Goal: Transaction & Acquisition: Purchase product/service

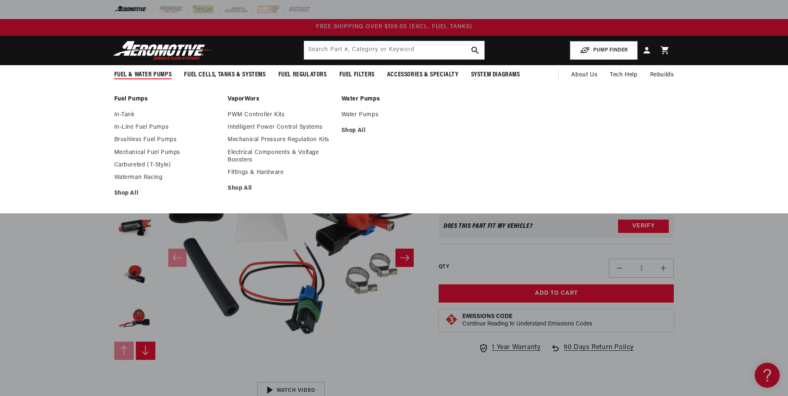
click at [124, 125] on link "In-Line Fuel Pumps" at bounding box center [167, 127] width 106 height 7
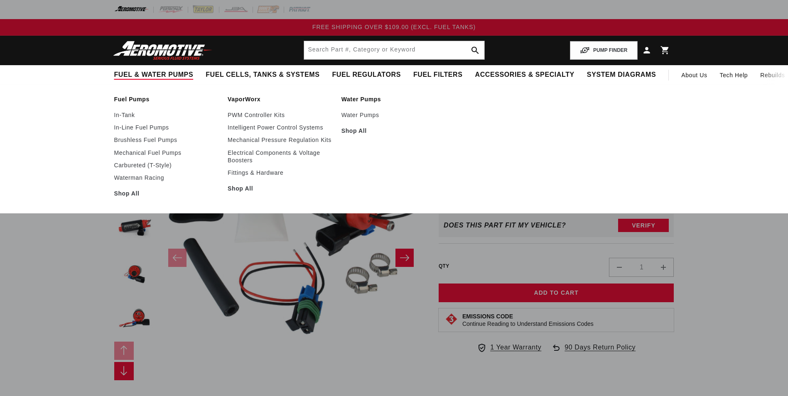
click at [123, 111] on li "Fuel Pumps In-Tank In-Line Fuel Pumps Brushless Fuel Pumps" at bounding box center [167, 149] width 106 height 107
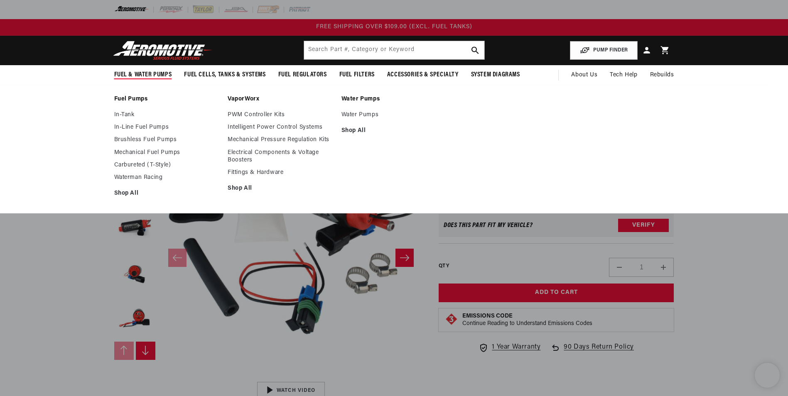
click at [123, 112] on link "In-Tank" at bounding box center [167, 114] width 106 height 7
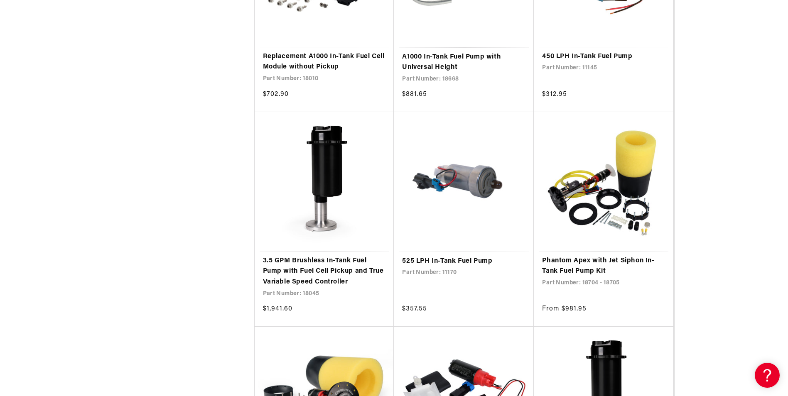
scroll to position [1454, 0]
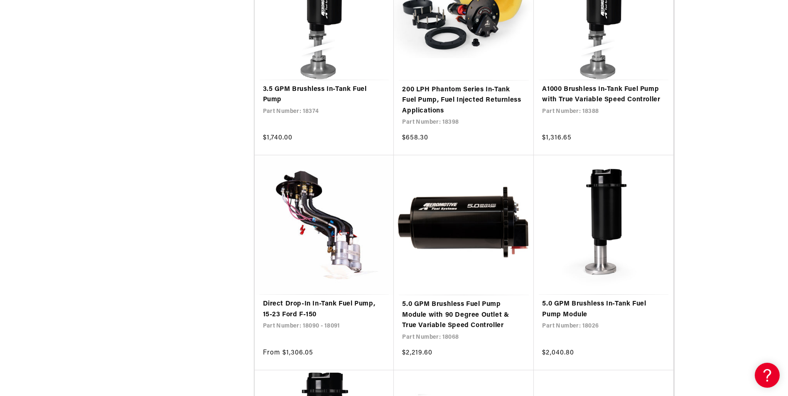
scroll to position [2867, 0]
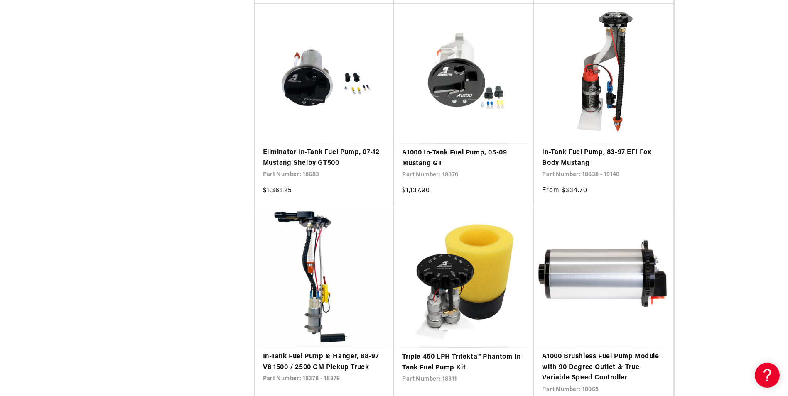
scroll to position [4903, 0]
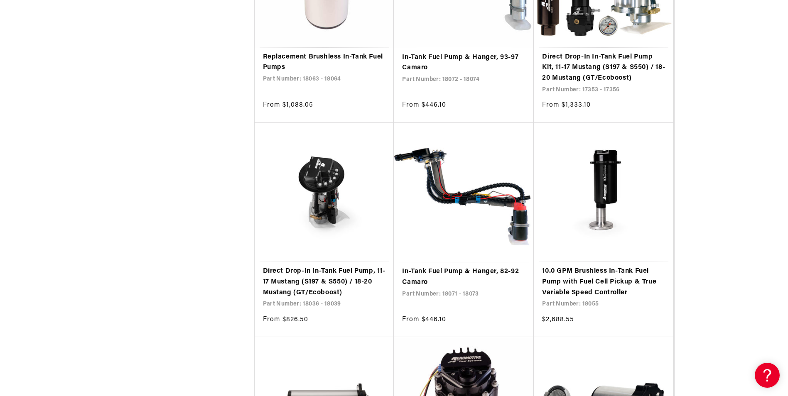
scroll to position [5568, 0]
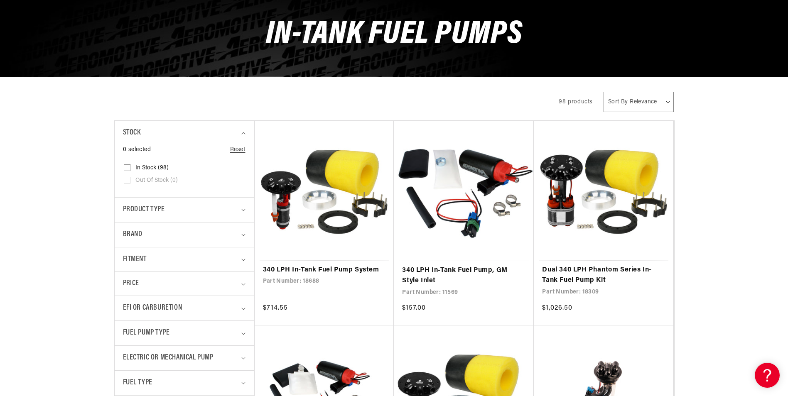
scroll to position [166, 0]
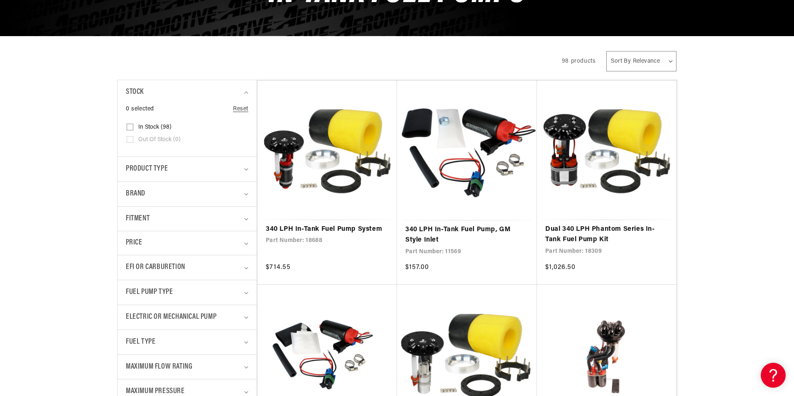
click at [4, 113] on div "Close dialog NOT SO FAST! No time to browse? No problem. Sign up and we'll keep…" at bounding box center [397, 198] width 794 height 396
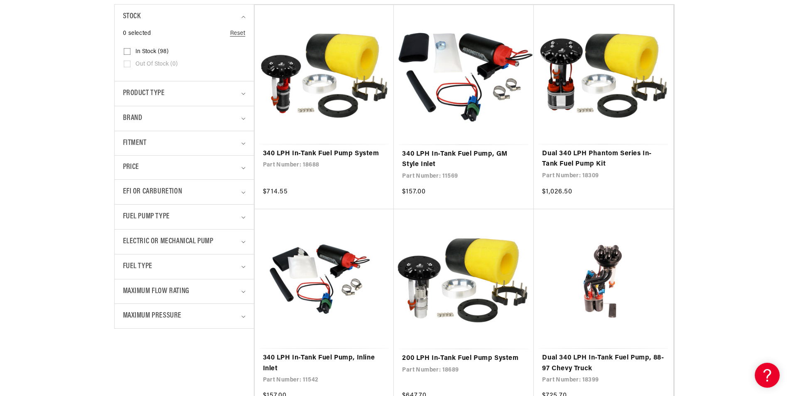
scroll to position [249, 0]
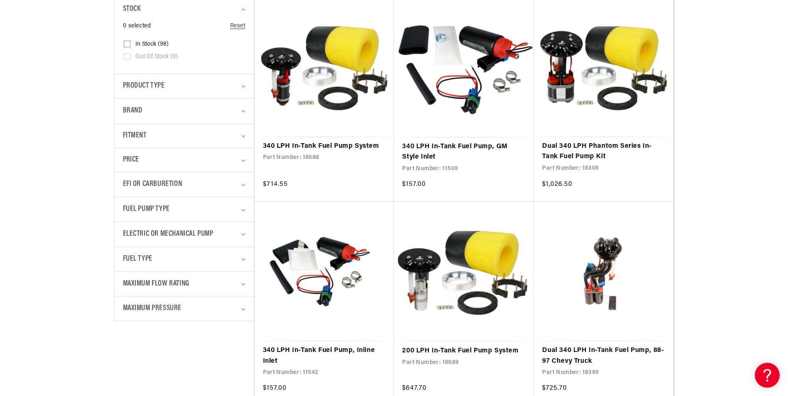
click at [217, 135] on div "Fitment" at bounding box center [181, 136] width 116 height 12
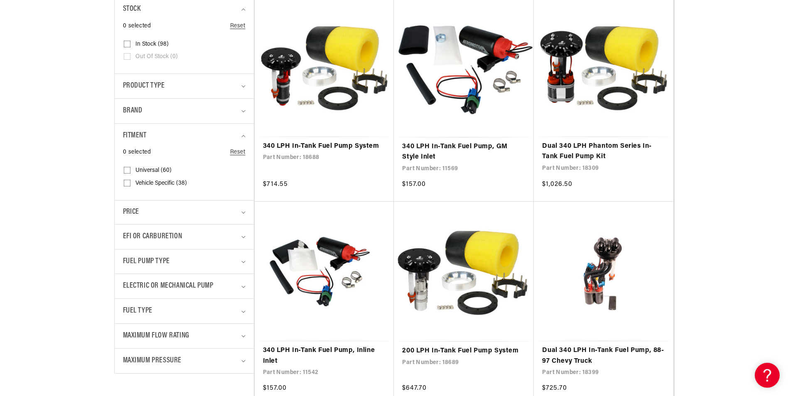
click at [128, 182] on input "Vehicle Specific (38) Vehicle Specific (38 products)" at bounding box center [127, 185] width 7 height 7
checkbox input "true"
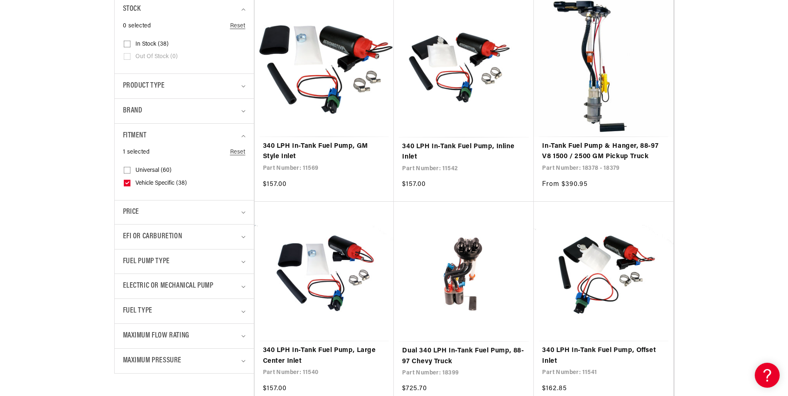
click at [454, 143] on link "340 LPH In-Tank Fuel Pump, Inline Inlet" at bounding box center [463, 152] width 123 height 21
